Goal: Information Seeking & Learning: Understand process/instructions

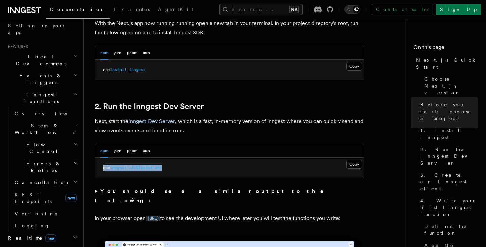
scroll to position [127, 0]
click at [75, 123] on icon "button" at bounding box center [76, 125] width 3 height 5
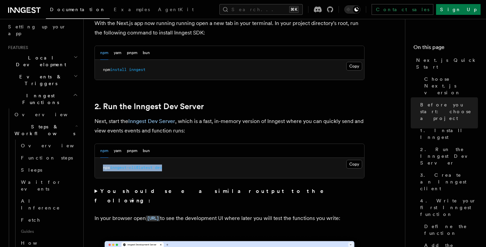
click at [76, 126] on icon "button" at bounding box center [77, 126] width 2 height 1
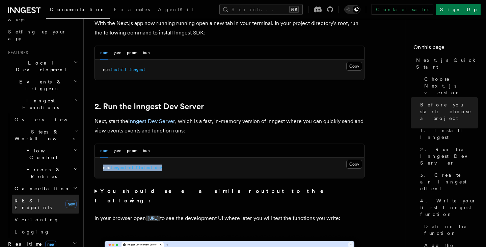
scroll to position [115, 0]
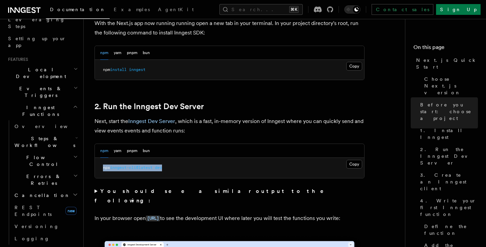
click at [75, 135] on icon "button" at bounding box center [76, 137] width 3 height 5
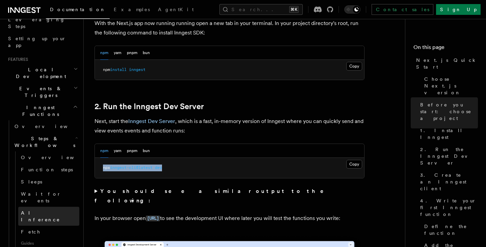
click at [38, 210] on span "AI Inference" at bounding box center [40, 216] width 39 height 12
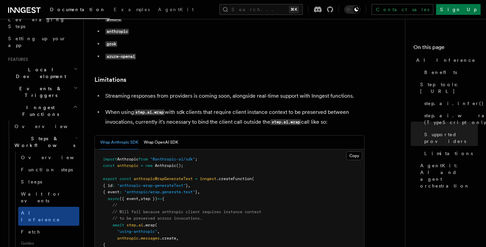
scroll to position [953, 0]
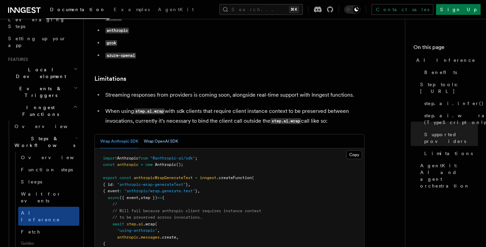
click at [150, 134] on button "Wrap OpenAI SDK" at bounding box center [161, 141] width 34 height 14
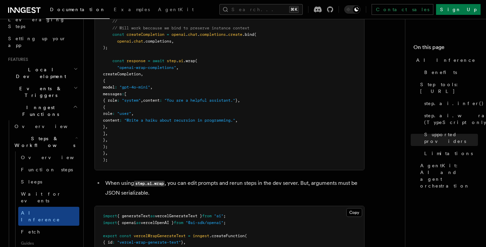
scroll to position [1254, 0]
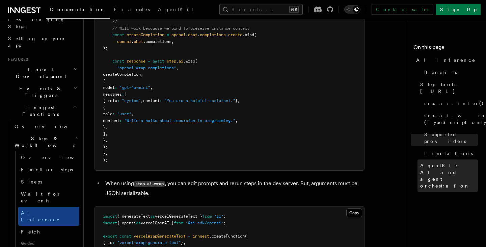
click at [442, 162] on span "AgentKit: AI and agent orchestration" at bounding box center [449, 175] width 58 height 27
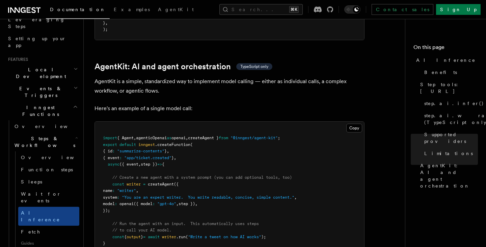
scroll to position [2041, 0]
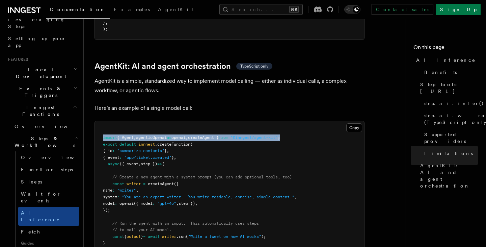
drag, startPoint x: 302, startPoint y: 110, endPoint x: 97, endPoint y: 106, distance: 205.0
click at [97, 121] on pre "import { Agent , agenticOpenai as openai , createAgent } from "@inngest/agent-k…" at bounding box center [229, 193] width 269 height 145
copy span "import { Agent , agenticOpenai as openai , createAgent } from "@inngest/agent-k…"
drag, startPoint x: 110, startPoint y: 148, endPoint x: 137, endPoint y: 181, distance: 42.4
click at [137, 181] on pre "import { Agent , agenticOpenai as openai , createAgent } from "@inngest/agent-k…" at bounding box center [229, 193] width 269 height 145
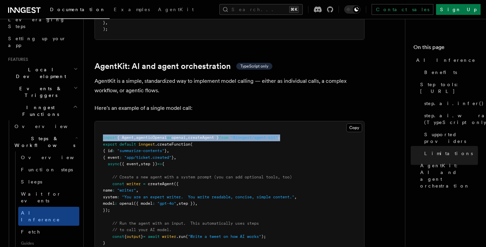
copy code "// Create a new agent with a system prompt (you can add optional tools, too) co…"
